Goal: Navigation & Orientation: Find specific page/section

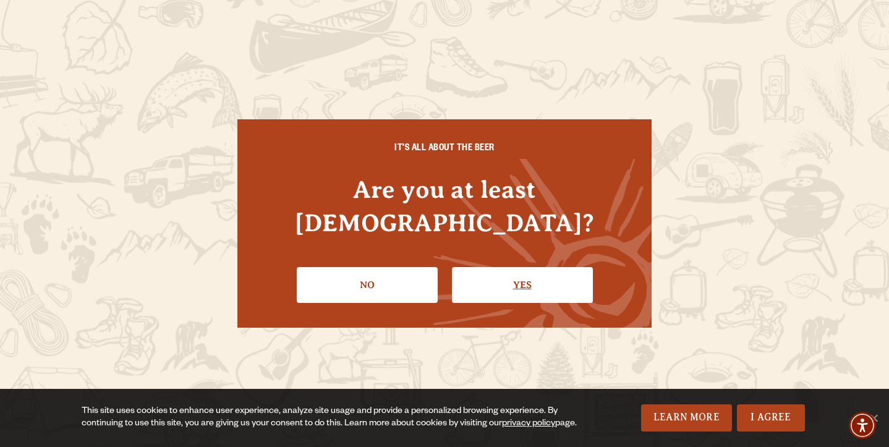
click at [519, 286] on link "Yes" at bounding box center [522, 285] width 141 height 36
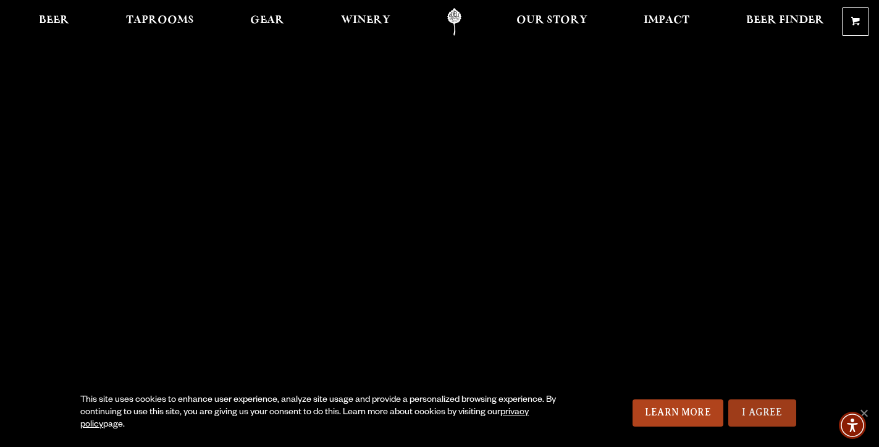
click at [752, 415] on link "I Agree" at bounding box center [763, 412] width 68 height 27
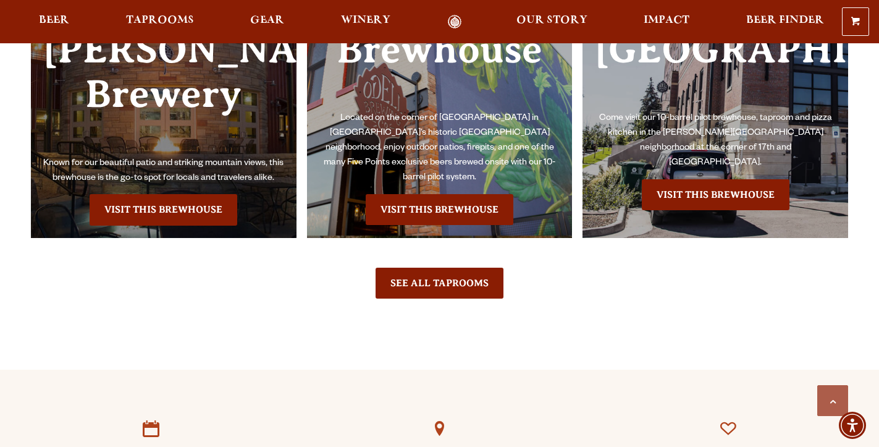
scroll to position [2807, 0]
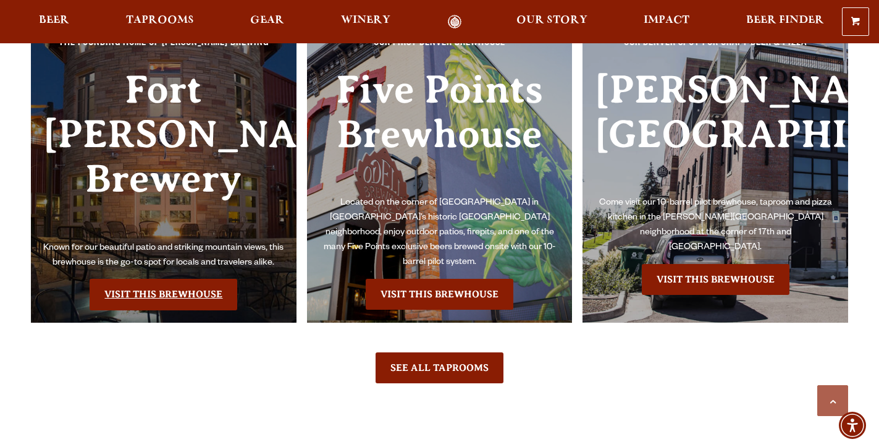
click at [212, 279] on link "Visit this Brewhouse" at bounding box center [164, 294] width 148 height 31
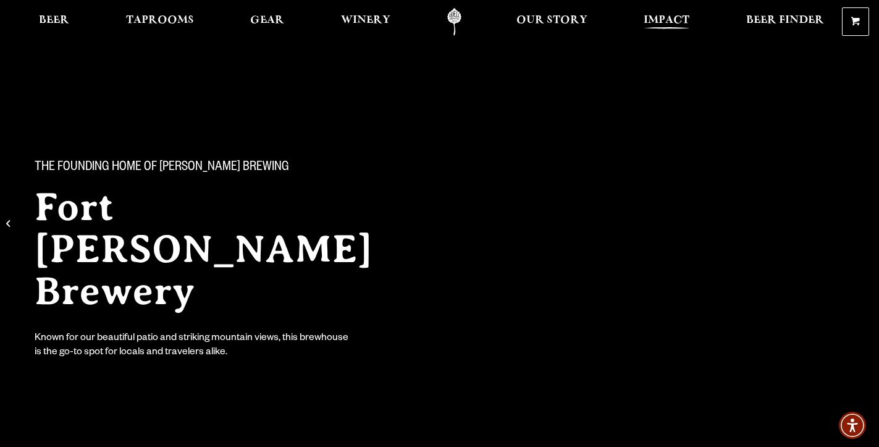
click at [654, 25] on span "Impact" at bounding box center [667, 20] width 46 height 10
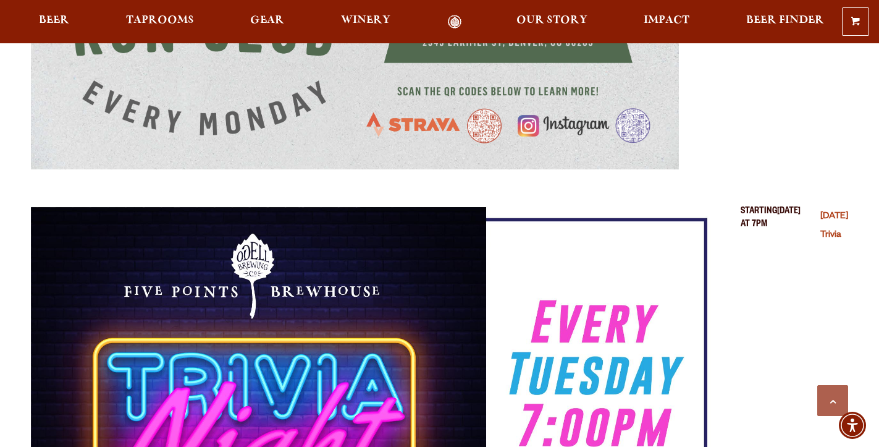
scroll to position [523, 0]
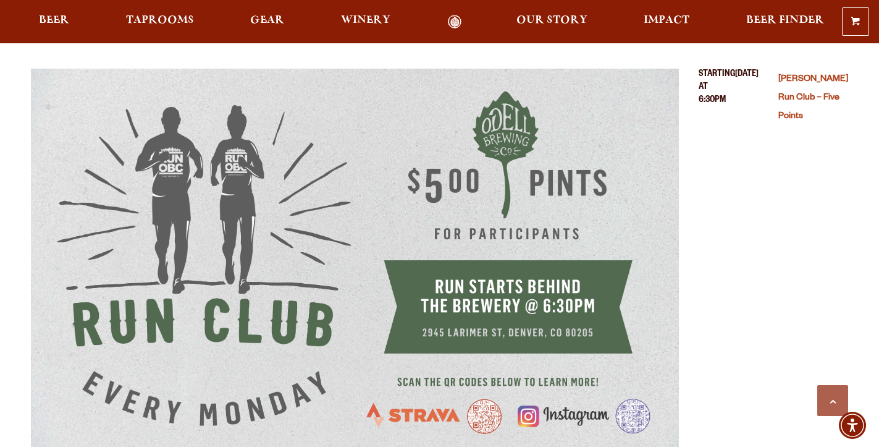
scroll to position [279, 0]
